Goal: Browse casually

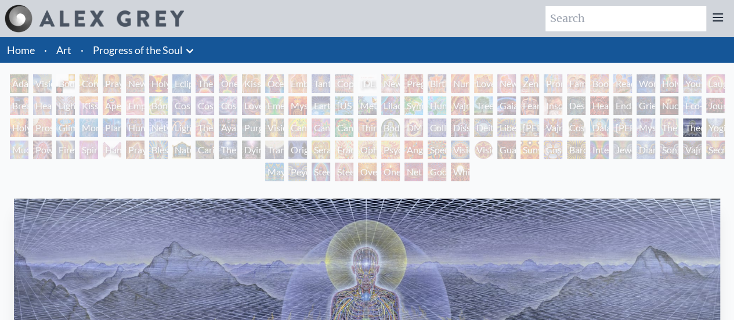
click at [463, 151] on div "Vision Crystal" at bounding box center [460, 149] width 19 height 19
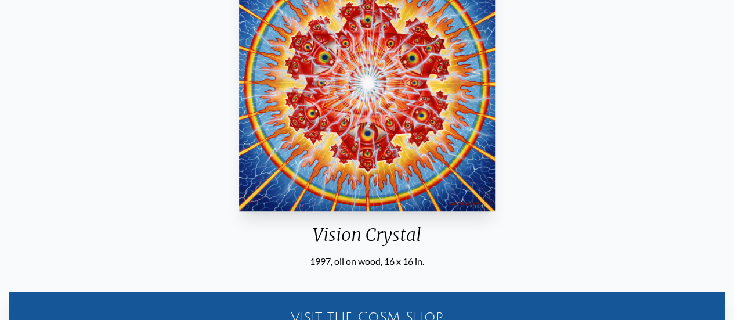
scroll to position [426, 0]
